Goal: Task Accomplishment & Management: Manage account settings

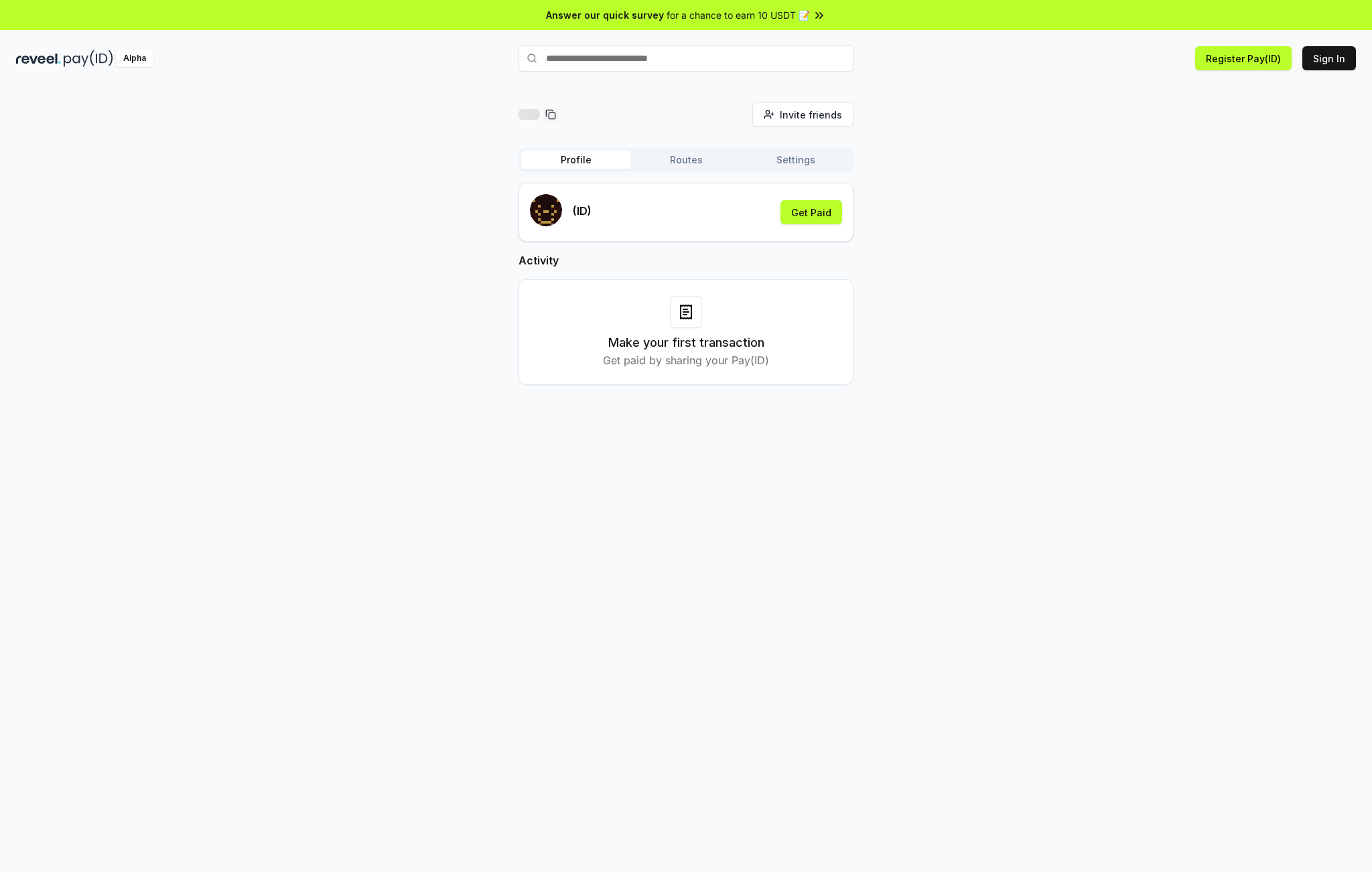
drag, startPoint x: 1210, startPoint y: 360, endPoint x: 1080, endPoint y: 381, distance: 131.7
click at [1210, 361] on div "Invite friends Invite Profile Routes Settings (ID) Get Paid Activity Make your …" at bounding box center [686, 254] width 1340 height 304
drag, startPoint x: 1225, startPoint y: 314, endPoint x: 1266, endPoint y: 142, distance: 176.8
click at [1228, 300] on div "邀请好友 邀请 轮廓 路线 设置 （ID） 获得报酬 活动 进行第一笔交易 通过分享您的 Pay(ID) 获得付款" at bounding box center [686, 254] width 1340 height 304
drag, startPoint x: 1110, startPoint y: 133, endPoint x: 1052, endPoint y: 349, distance: 223.7
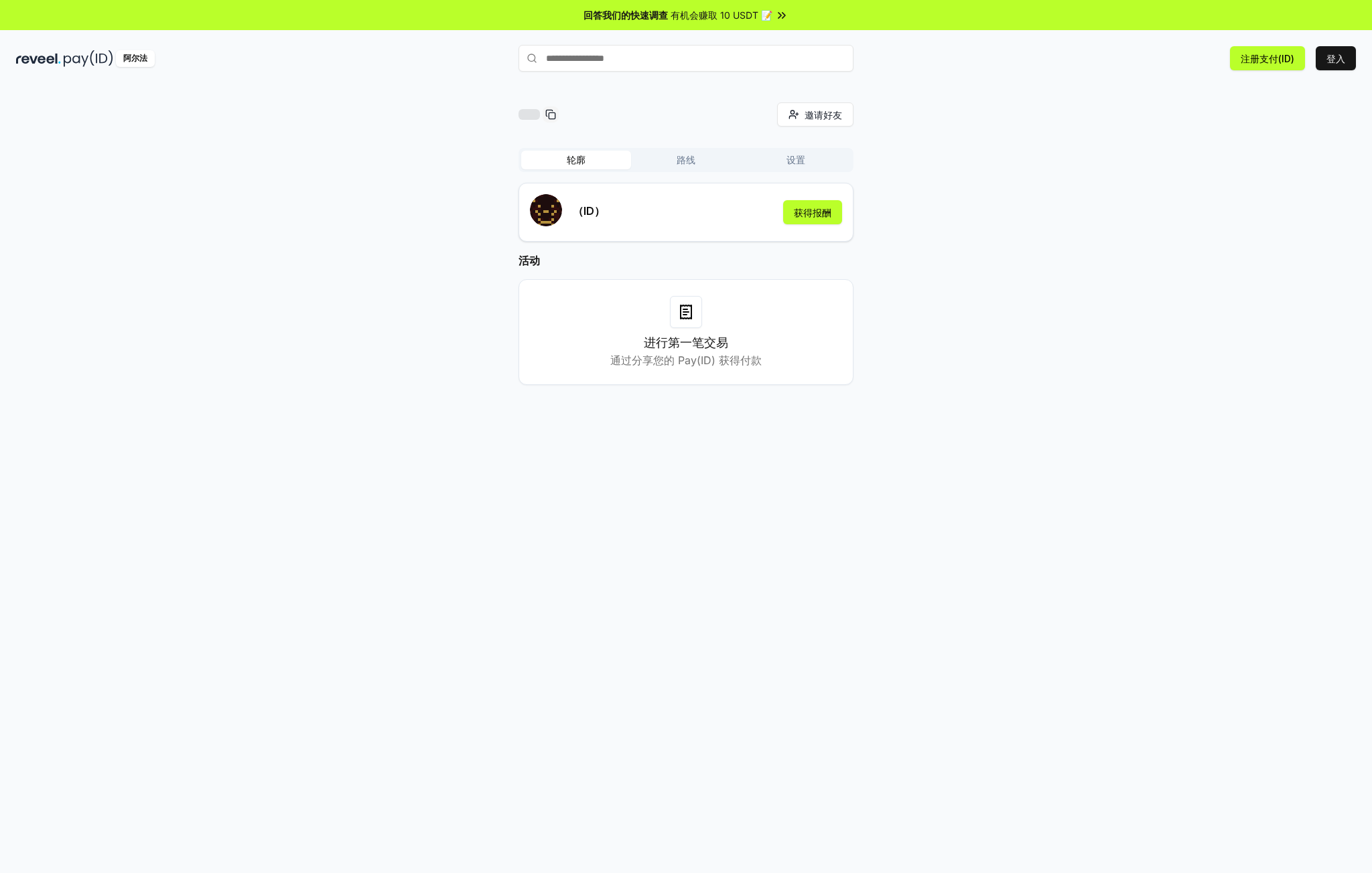
click at [1058, 354] on div "邀请好友 邀请 轮廓 路线 设置 （ID） 获得报酬 活动 进行第一笔交易 通过分享您的 Pay(ID) 获得付款" at bounding box center [686, 254] width 1340 height 304
click at [594, 212] on font "（ID）" at bounding box center [588, 211] width 32 height 13
click at [804, 208] on font "获得报酬" at bounding box center [812, 212] width 38 height 12
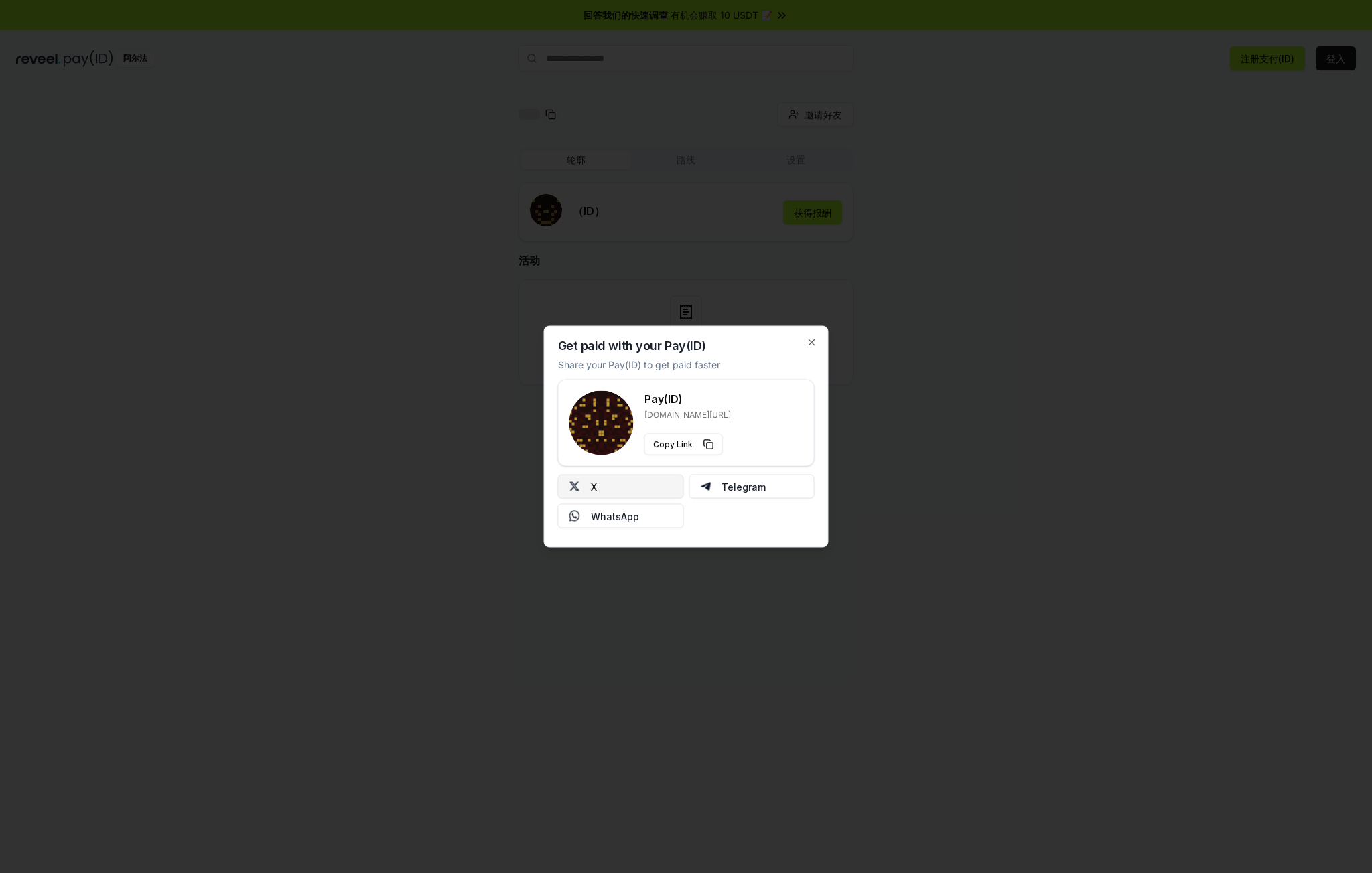
click at [647, 487] on button "X" at bounding box center [620, 486] width 126 height 24
click at [593, 490] on font "十" at bounding box center [595, 487] width 9 height 12
click at [483, 261] on div at bounding box center [686, 436] width 1372 height 873
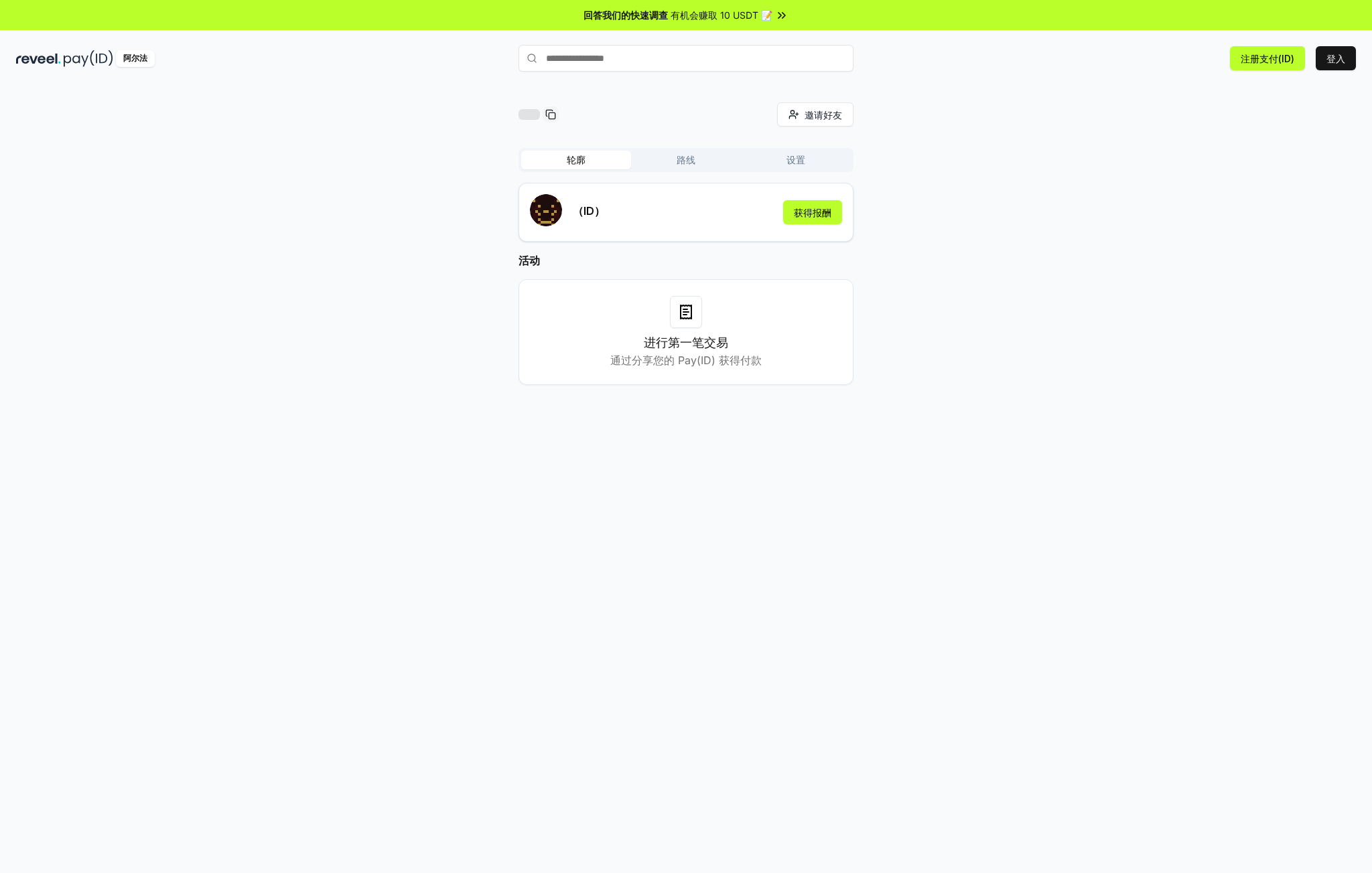
drag, startPoint x: 1117, startPoint y: 296, endPoint x: 1059, endPoint y: 281, distance: 59.9
click at [1117, 296] on div "邀请好友 邀请 轮廓 路线 设置 （ID） 获得报酬 活动 进行第一笔交易 通过分享您的 Pay(ID) 获得付款" at bounding box center [686, 254] width 1340 height 304
click at [962, 177] on div "Invite friends Invite Profile Routes Settings (ID) Get Paid Activity Make your …" at bounding box center [686, 254] width 1340 height 304
click at [1253, 107] on div "Invite friends Invite Profile Routes Settings (ID) Get Paid Activity Make your …" at bounding box center [686, 254] width 1340 height 304
click at [798, 121] on span "Invite friends" at bounding box center [811, 114] width 63 height 14
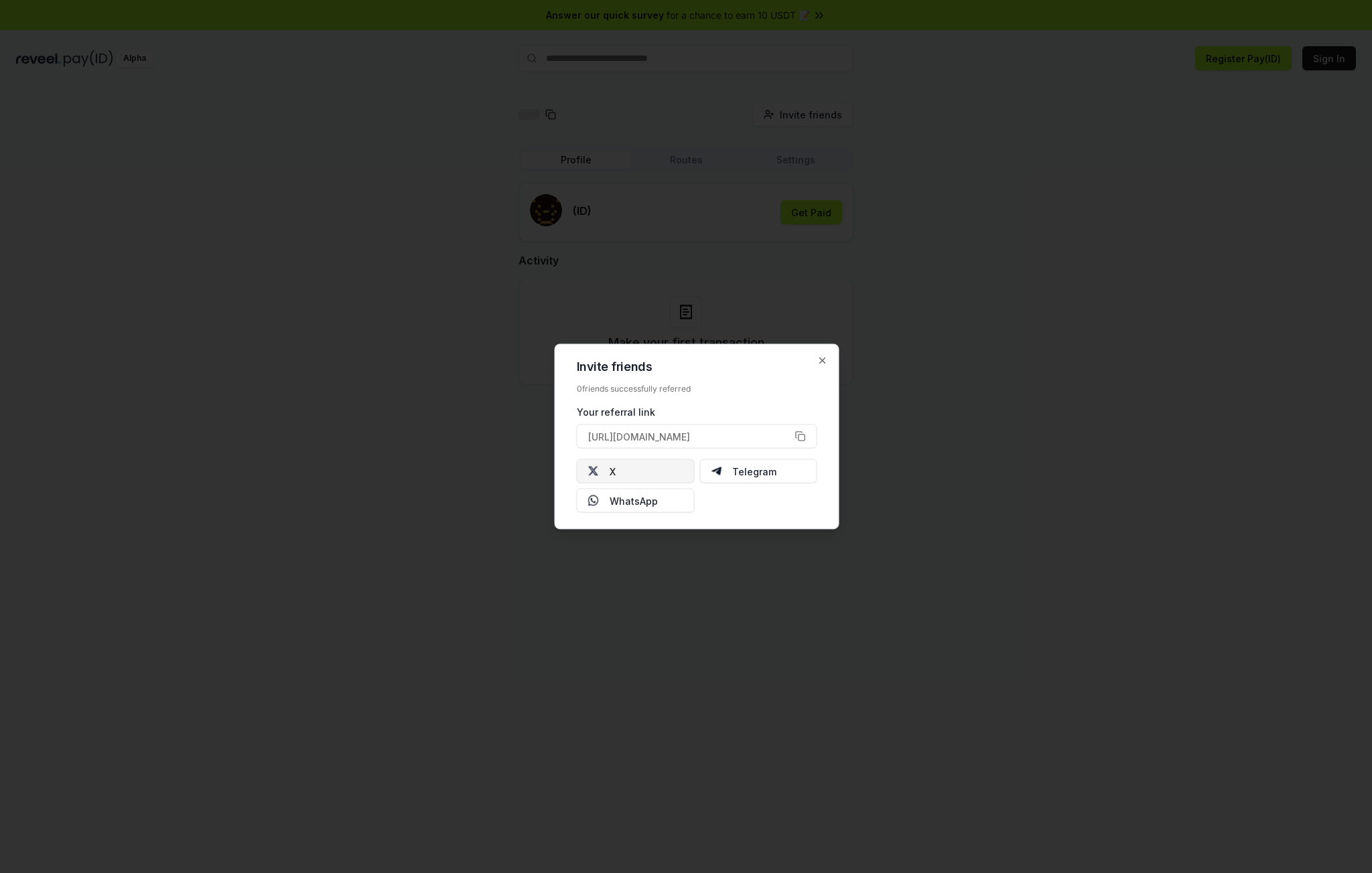
click at [629, 475] on button "X" at bounding box center [635, 471] width 118 height 24
drag, startPoint x: 1009, startPoint y: 468, endPoint x: 1009, endPoint y: 459, distance: 9.0
click at [1009, 464] on div at bounding box center [686, 436] width 1372 height 873
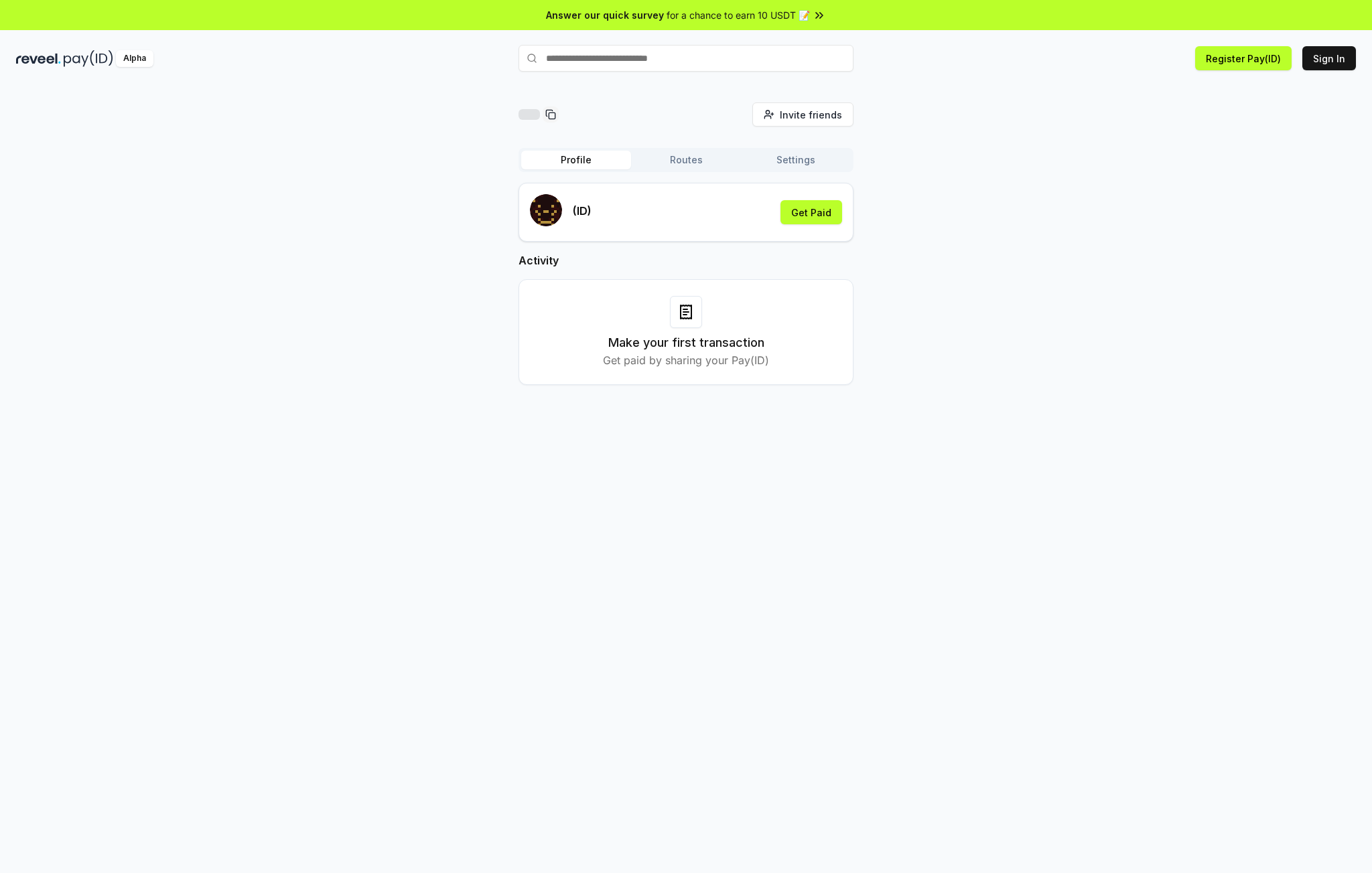
click at [1046, 250] on div "Invite friends Invite Profile Routes Settings (ID) Get Paid Activity Make your …" at bounding box center [686, 254] width 1340 height 304
click at [1320, 57] on button "Sign In" at bounding box center [1329, 58] width 54 height 24
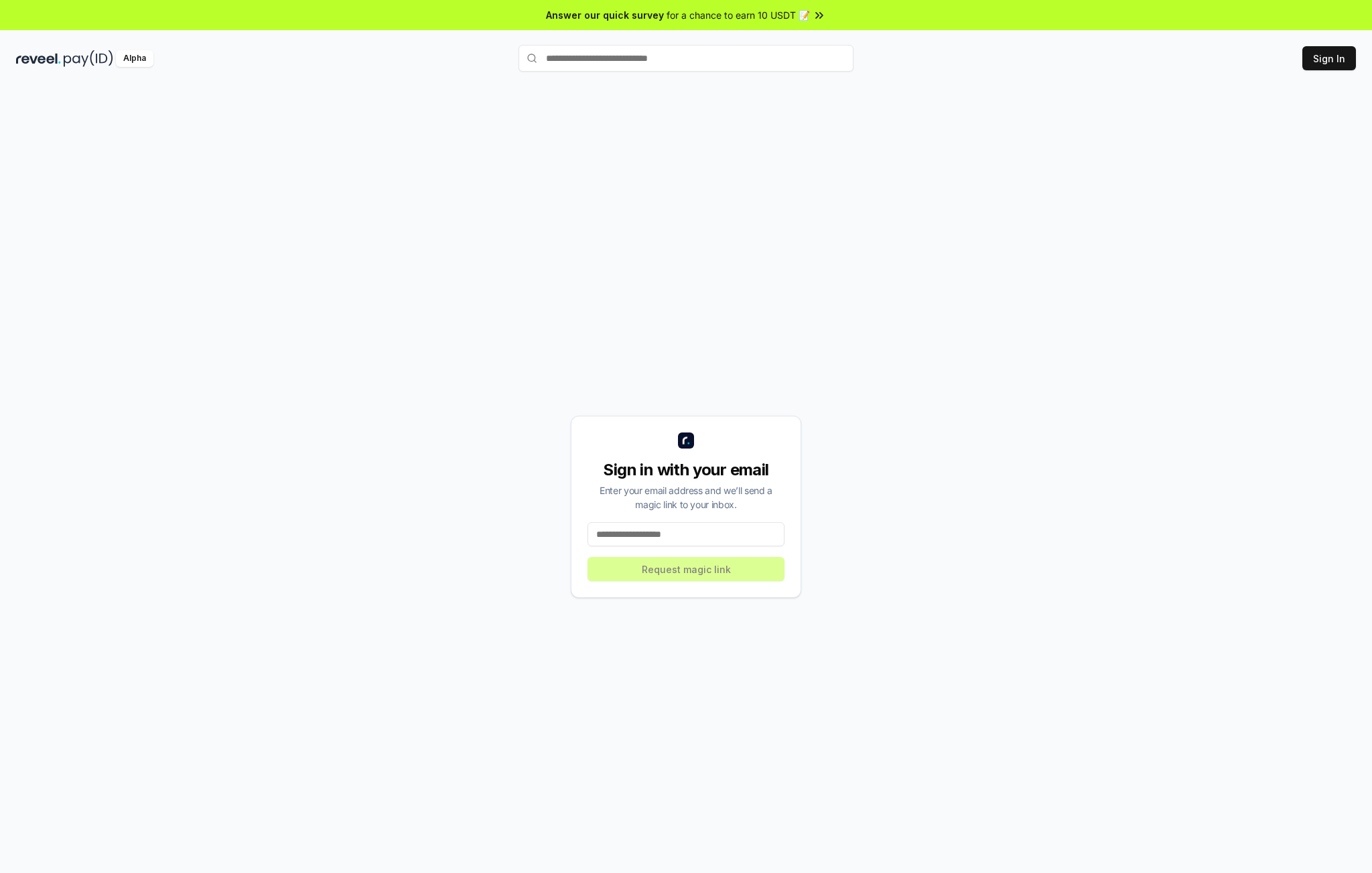
click at [972, 371] on div "Sign in with your email Enter your email address and we’ll send a magic link to…" at bounding box center [686, 507] width 1340 height 809
click at [649, 531] on input at bounding box center [686, 534] width 197 height 24
type input "**********"
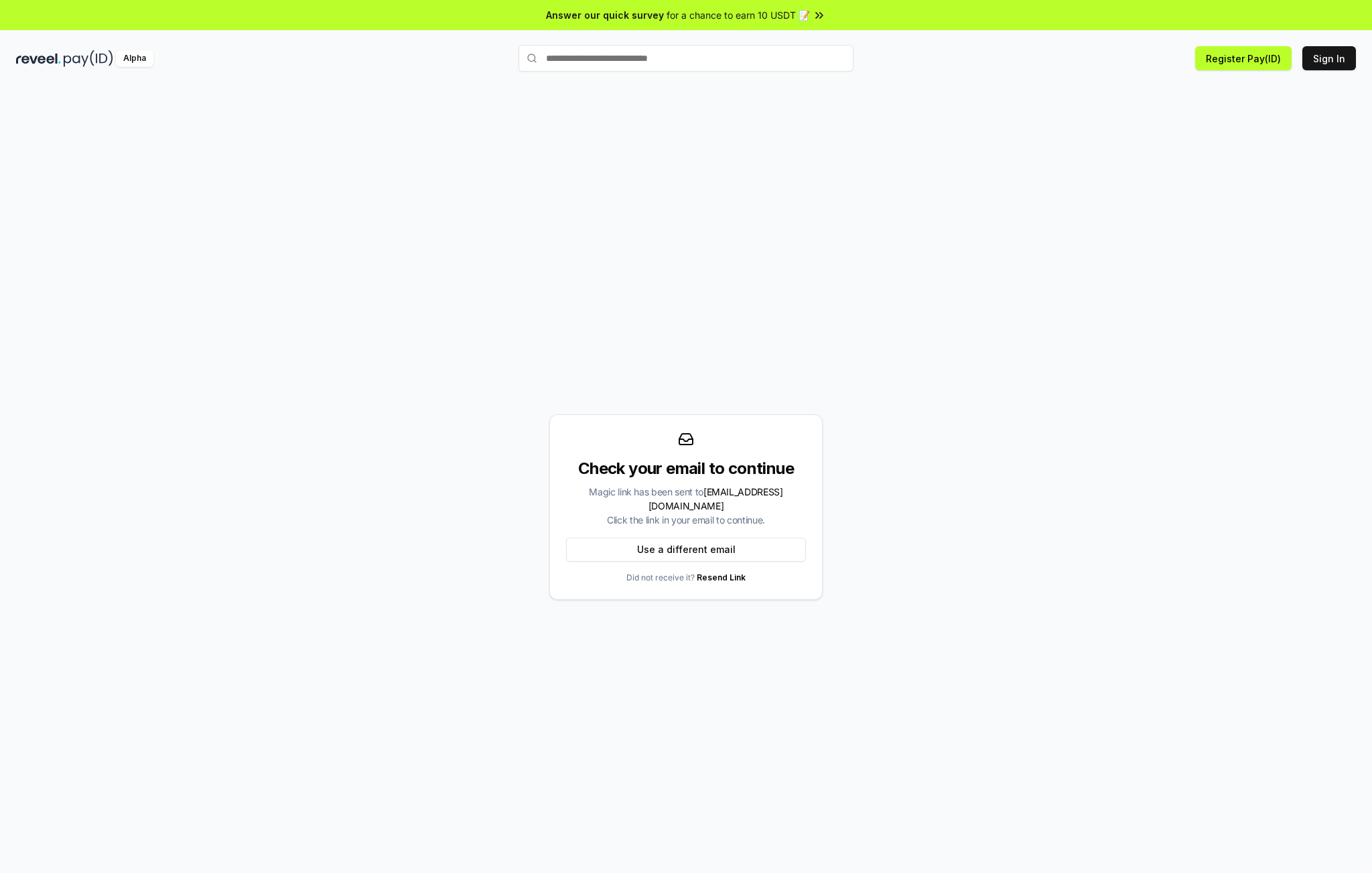
drag, startPoint x: 917, startPoint y: 385, endPoint x: 914, endPoint y: 391, distance: 6.7
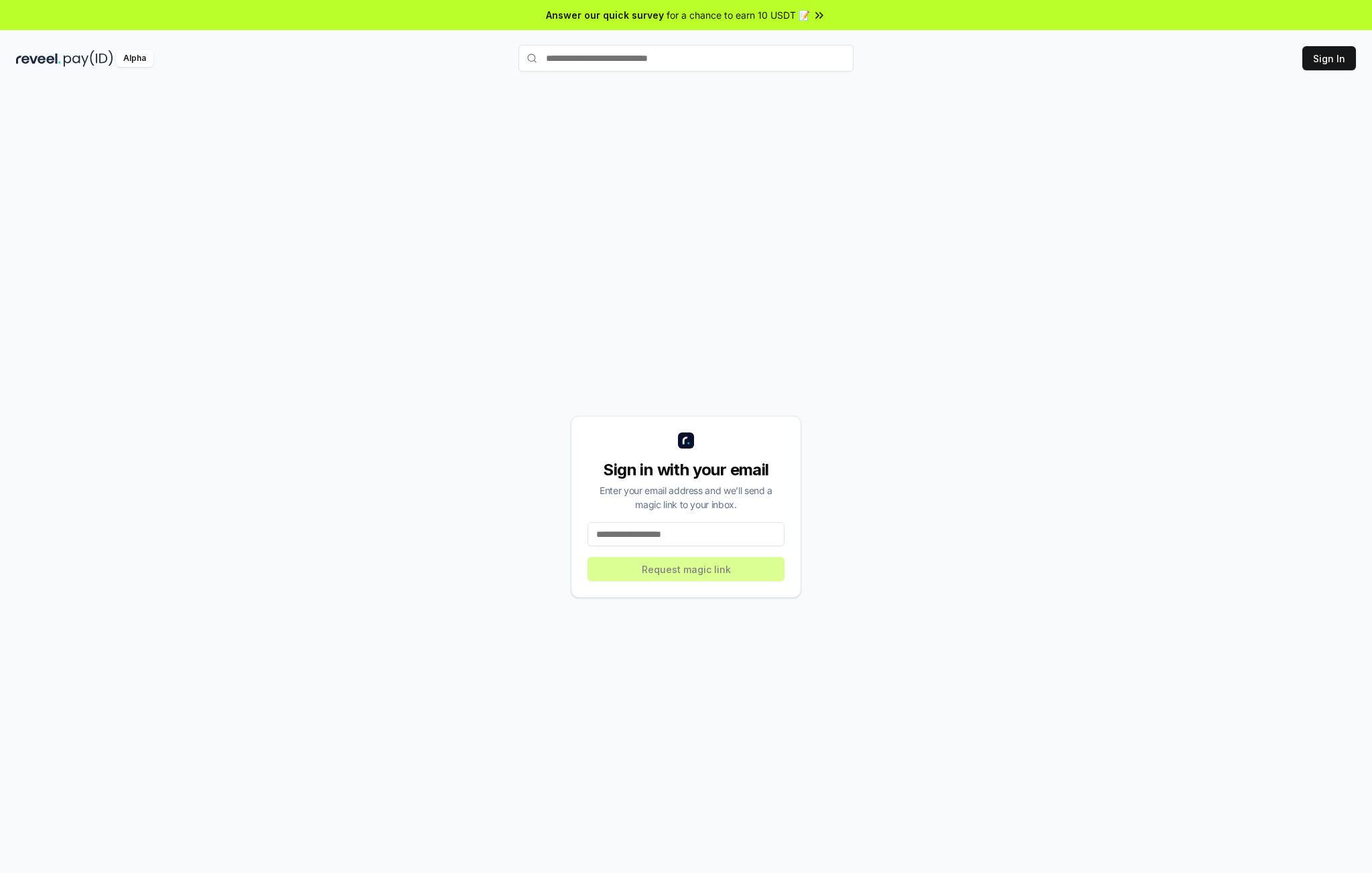
click at [896, 386] on div "Sign in with your email Enter your email address and we’ll send a magic link to…" at bounding box center [686, 507] width 1340 height 809
click at [88, 55] on img at bounding box center [88, 58] width 49 height 16
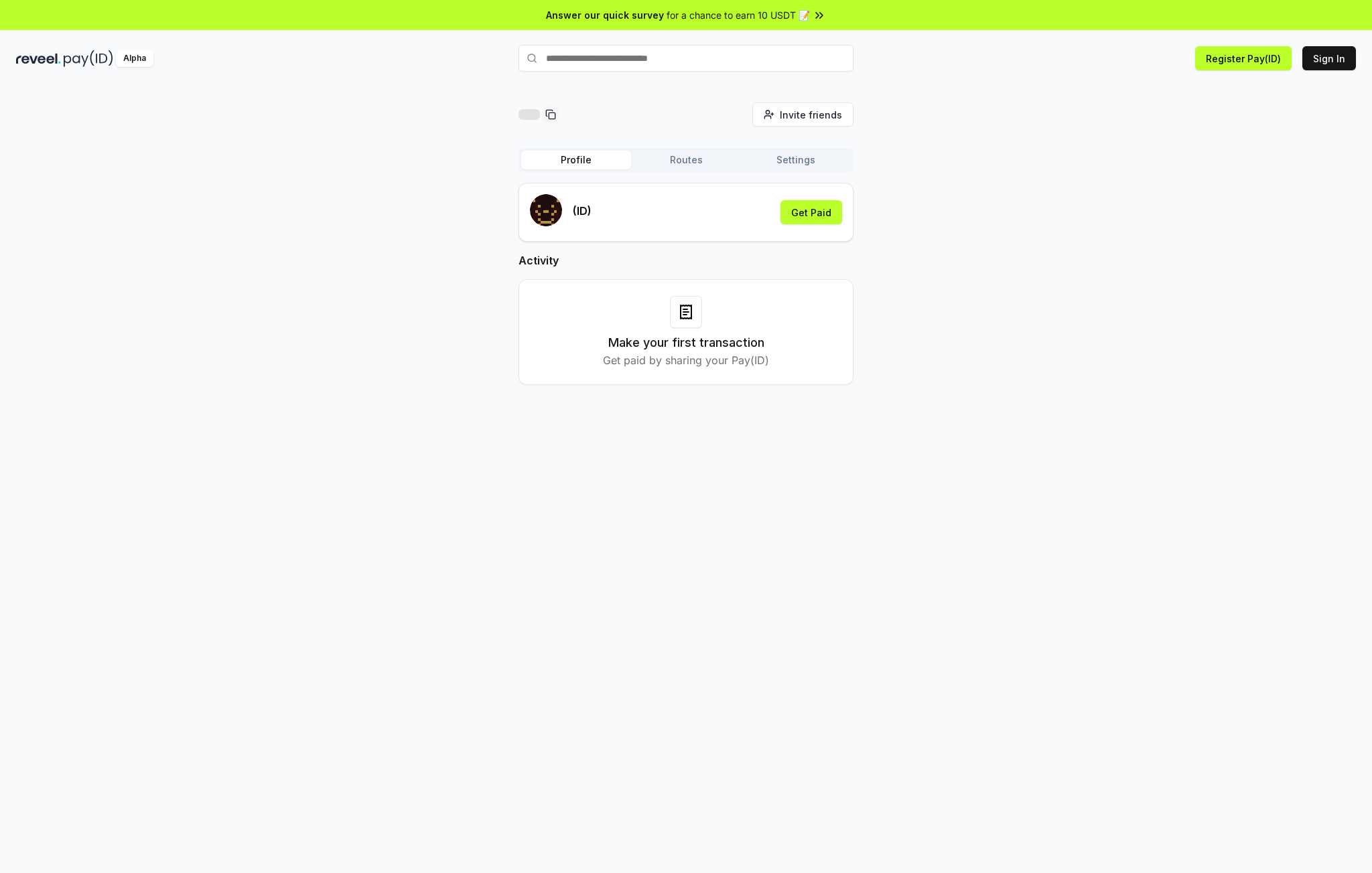
click at [965, 165] on div "Invite friends Invite Profile Routes Settings (ID) Get Paid Activity Make your …" at bounding box center [686, 254] width 1340 height 304
click at [1149, 156] on div "Invite friends Invite Profile Routes Settings (ID) Get Paid Activity Make your …" at bounding box center [686, 254] width 1340 height 304
